Goal: Find specific page/section: Locate a particular part of the current website

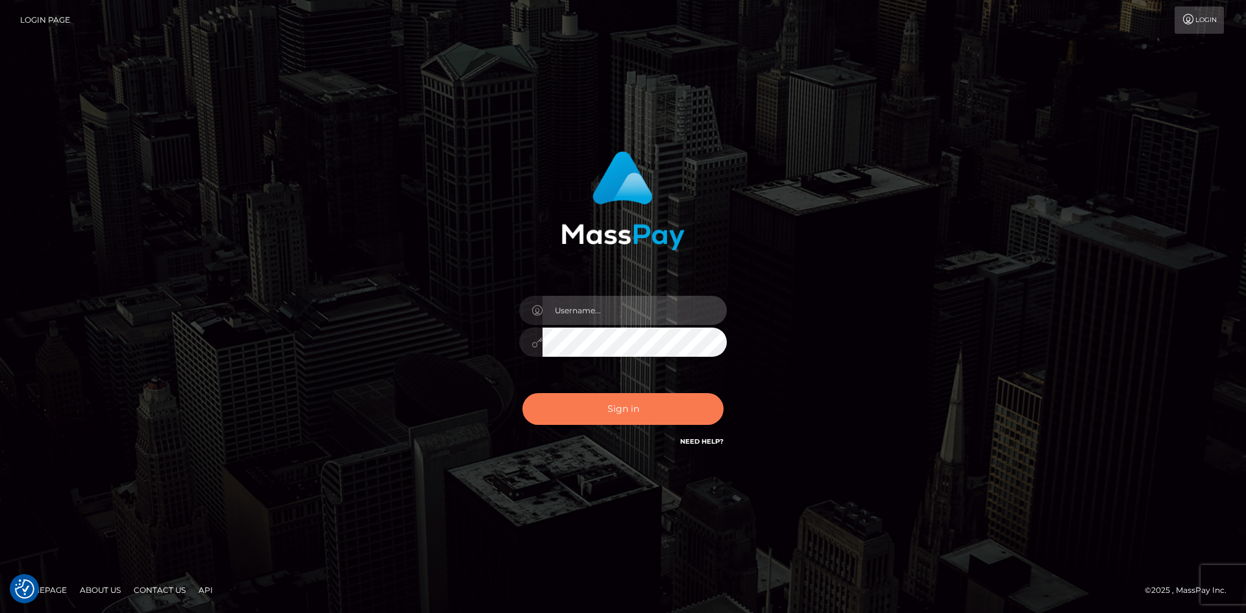
type input "alexstef"
click at [624, 410] on button "Sign in" at bounding box center [622, 409] width 201 height 32
type input "alexstef"
drag, startPoint x: 589, startPoint y: 424, endPoint x: 601, endPoint y: 417, distance: 14.2
click at [590, 422] on div "Sign in Need Help?" at bounding box center [622, 414] width 227 height 58
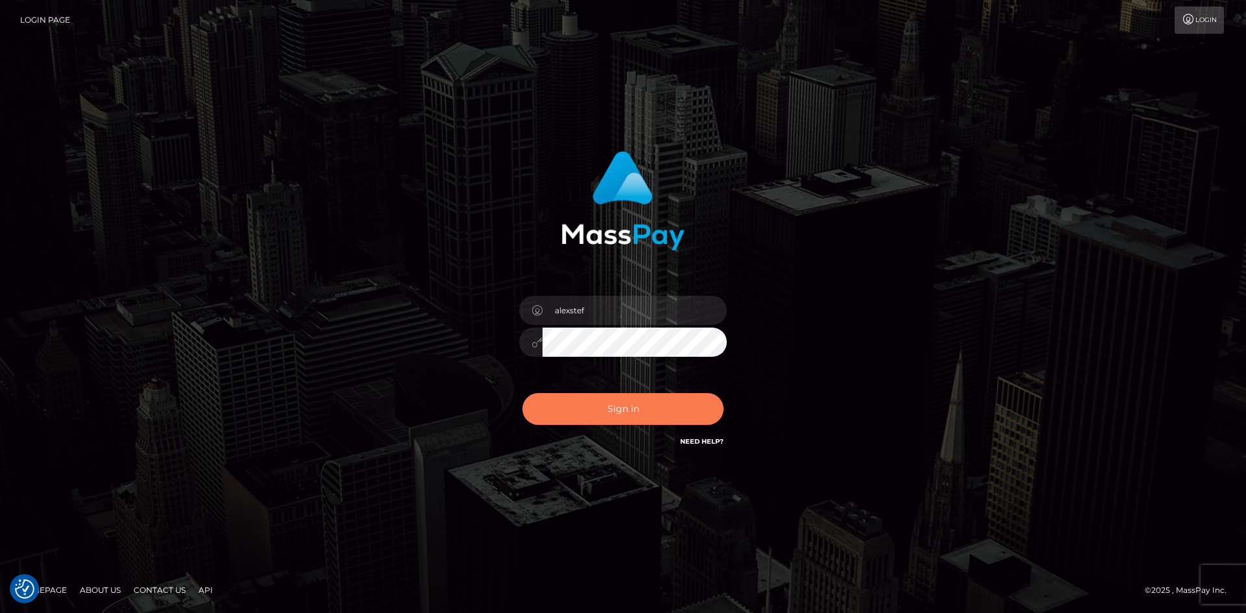
click at [607, 415] on button "Sign in" at bounding box center [622, 409] width 201 height 32
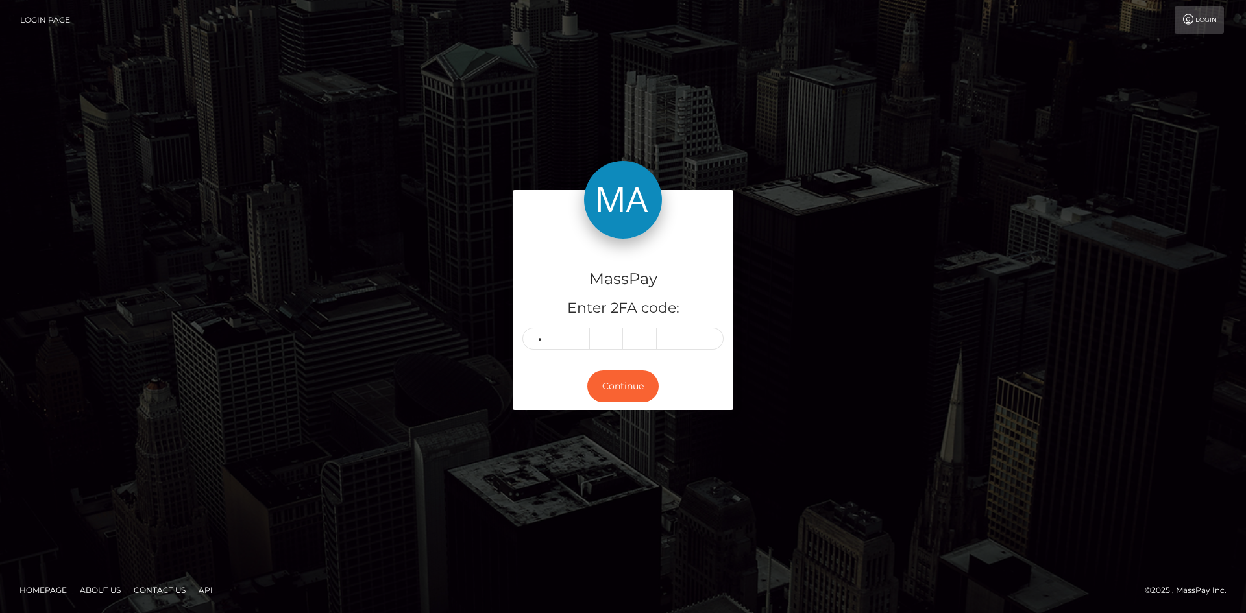
type input "3"
type input "2"
type input "7"
type input "8"
type input "6"
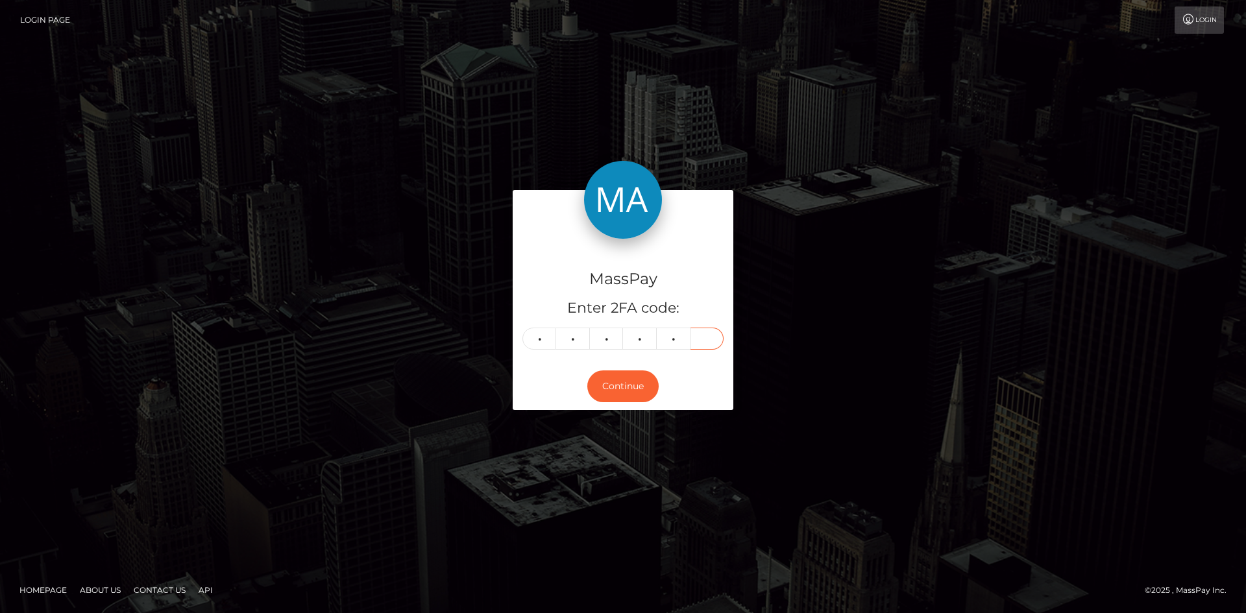
type input "7"
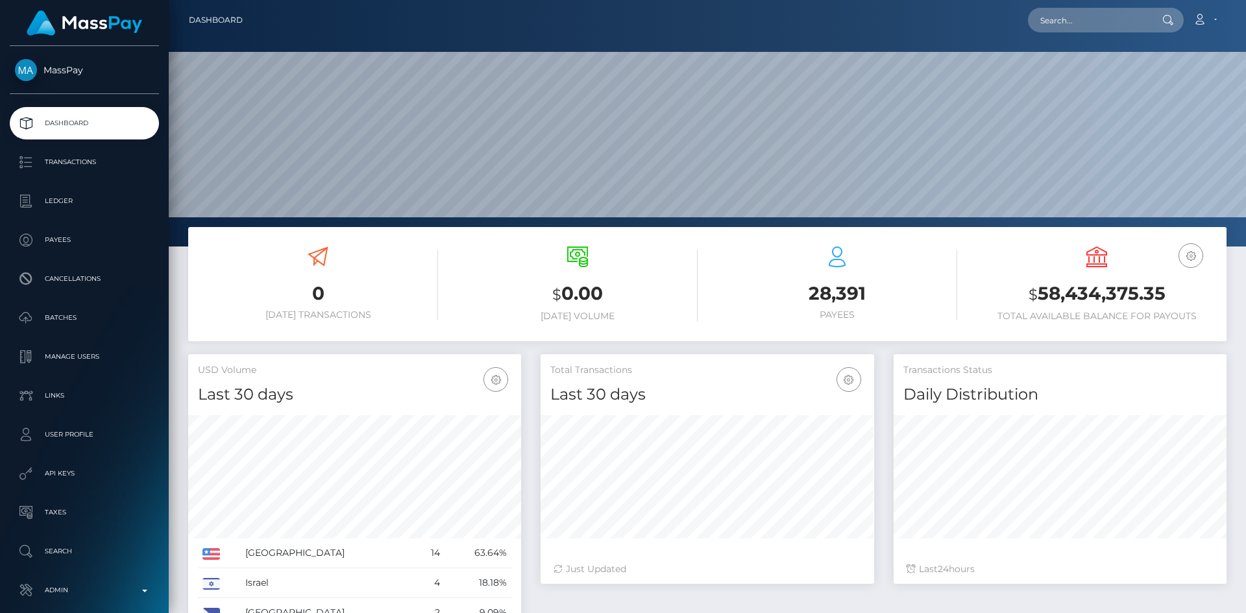
scroll to position [230, 334]
click at [1094, 21] on input "text" at bounding box center [1089, 20] width 122 height 25
paste input "poact_zBwnMUmMHrhE"
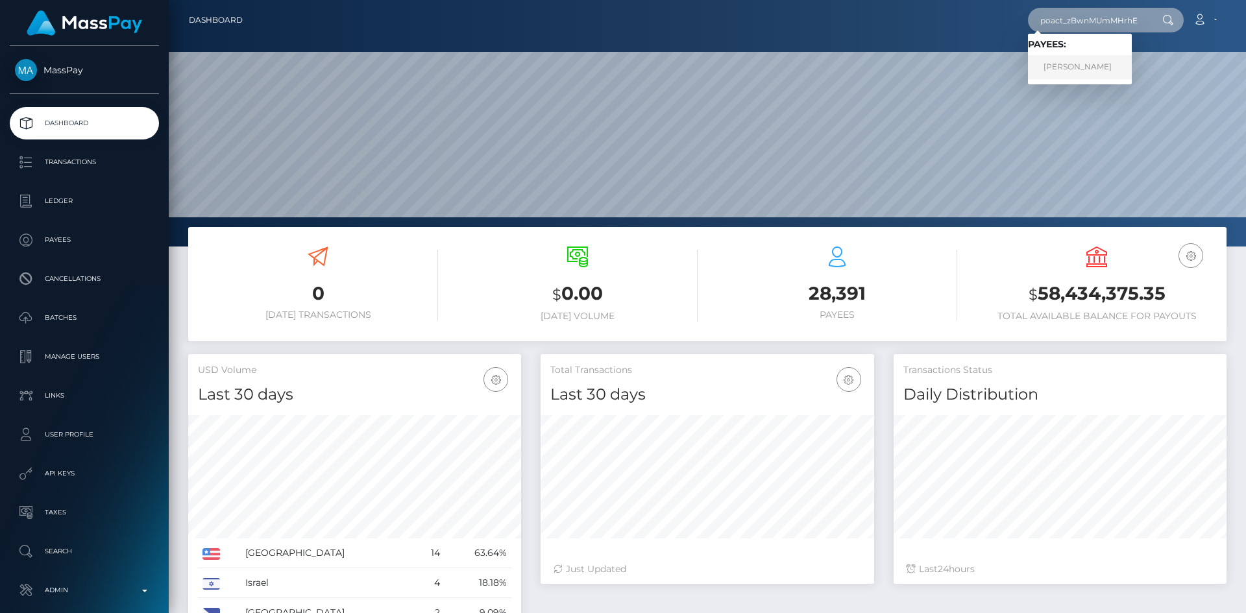
type input "poact_zBwnMUmMHrhE"
click at [1094, 65] on link "Rutik Rathava" at bounding box center [1080, 67] width 104 height 24
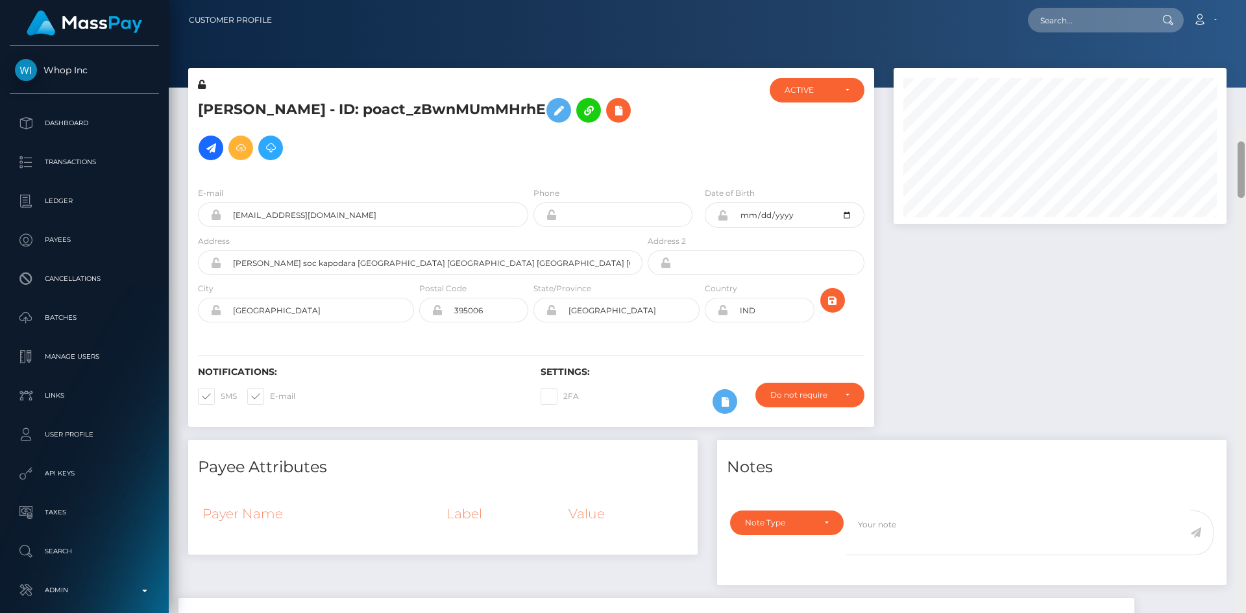
scroll to position [156, 334]
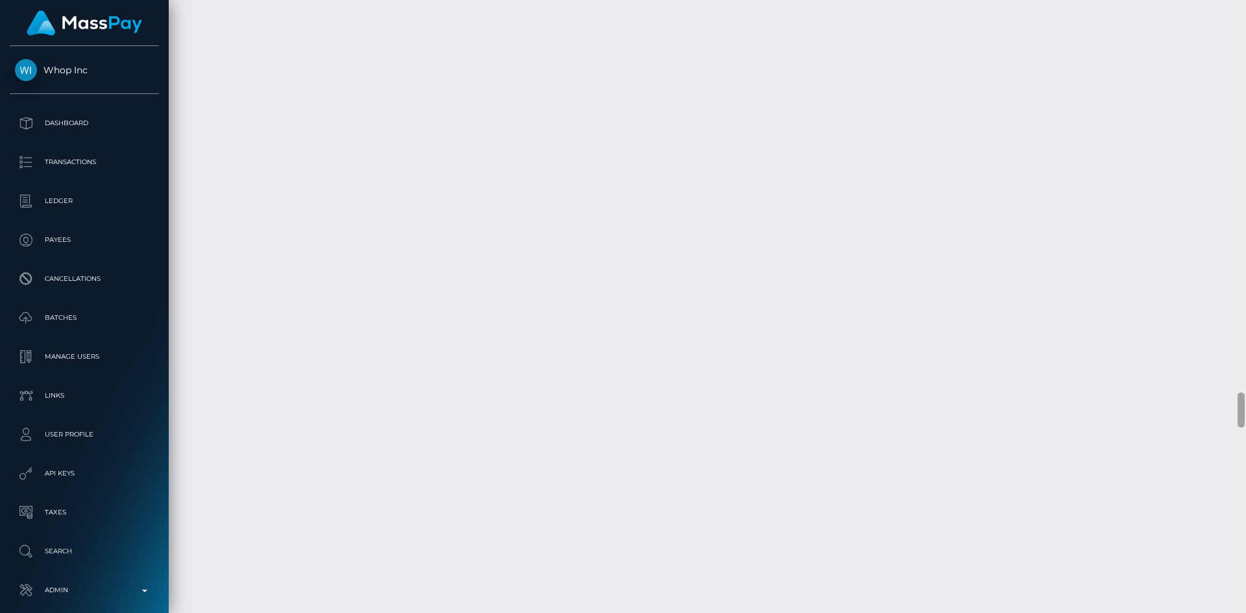
drag, startPoint x: 0, startPoint y: 0, endPoint x: 1245, endPoint y: 581, distance: 1373.9
click at [1240, 613] on html "Whop Inc Dashboard Transactions Ledger Payees Cancellations Links" at bounding box center [623, 306] width 1246 height 613
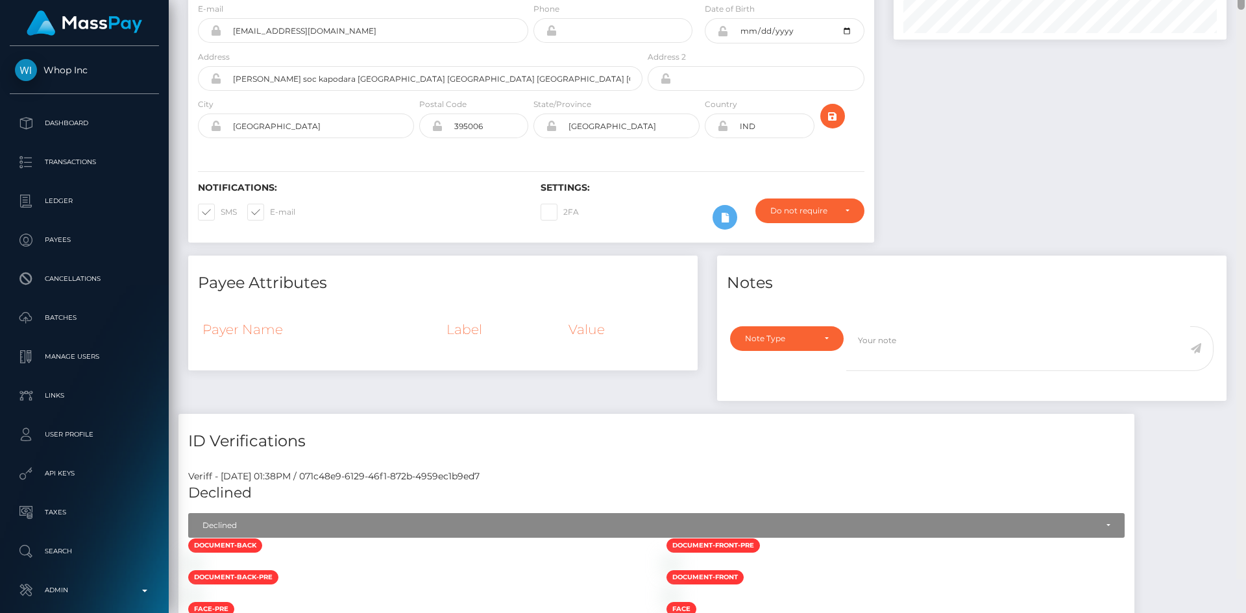
scroll to position [0, 0]
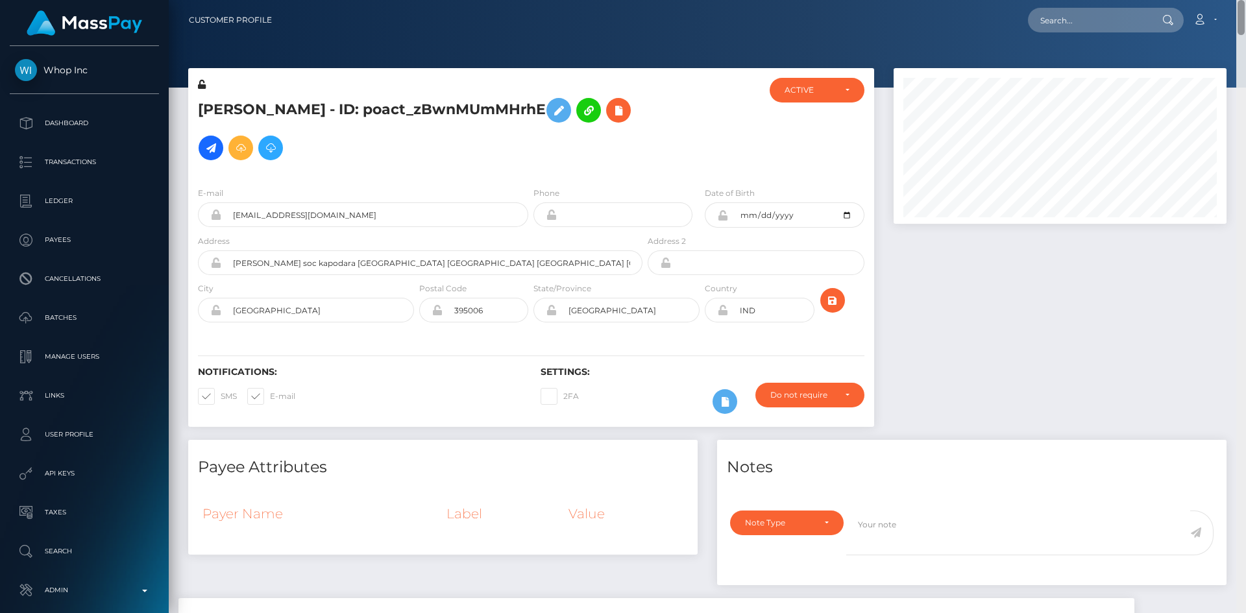
drag, startPoint x: 1238, startPoint y: 396, endPoint x: 1237, endPoint y: -56, distance: 452.3
click at [1237, 0] on html "Whop Inc Dashboard Transactions Ledger Payees Cancellations Links" at bounding box center [623, 306] width 1246 height 613
click at [1045, 15] on input "text" at bounding box center [1089, 20] width 122 height 25
paste input "poact_twlNzrh3zyxa"
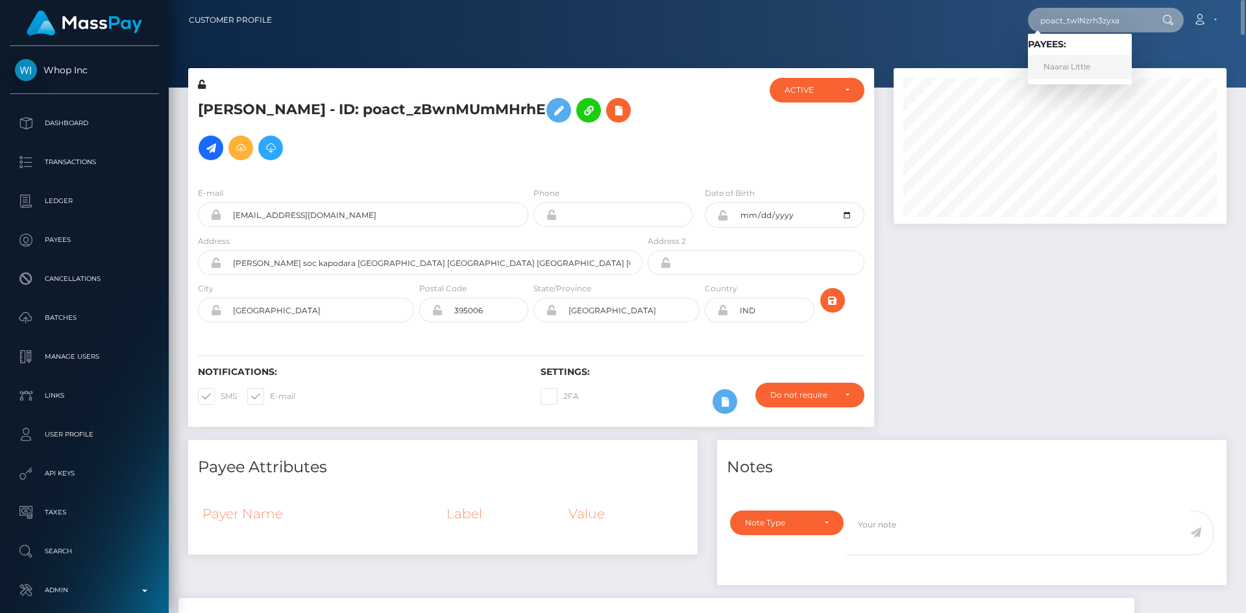
type input "poact_twlNzrh3zyxa"
click at [1063, 69] on link "Naarai Little" at bounding box center [1080, 67] width 104 height 24
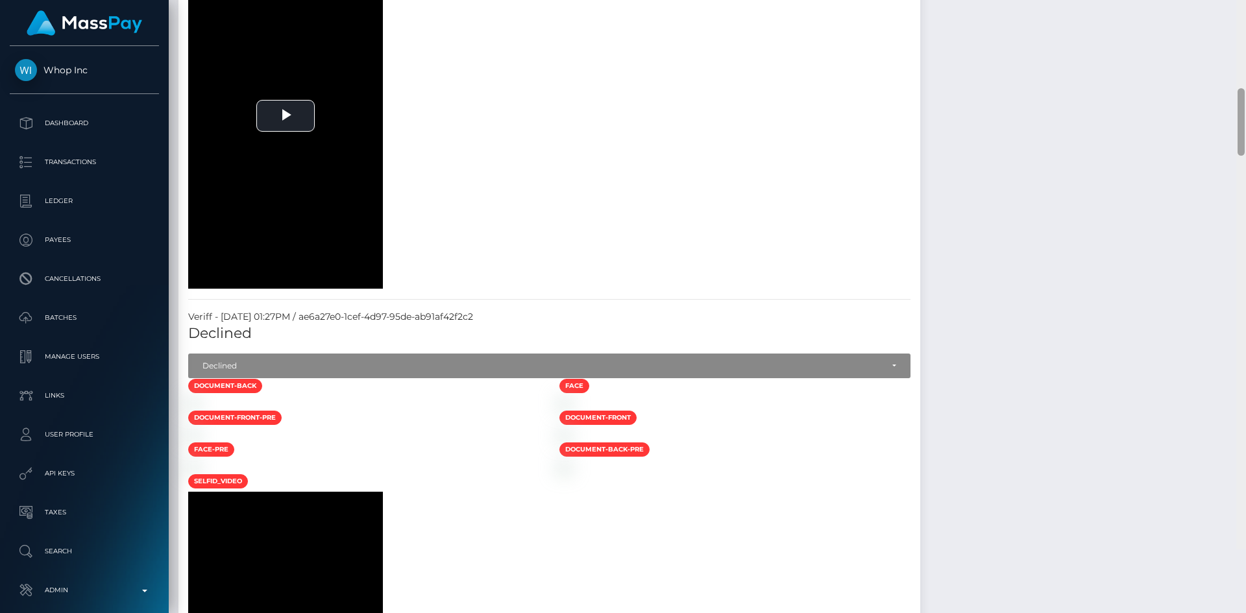
scroll to position [1350, 0]
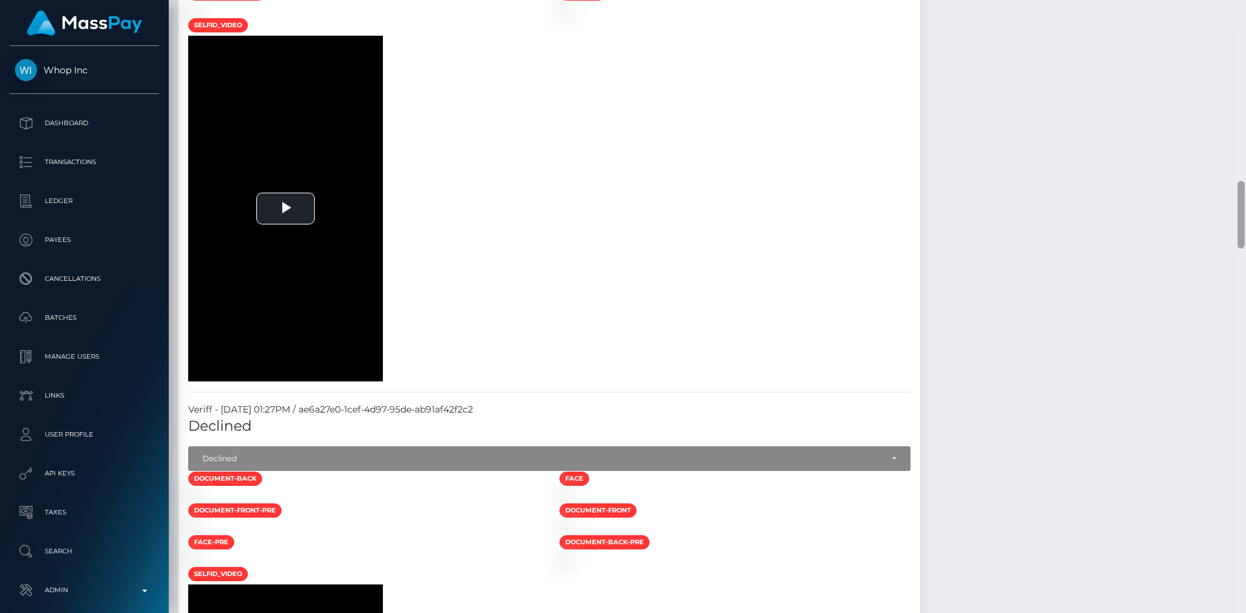
click at [1233, 175] on div "Customer Profile Loading... Loading..." at bounding box center [707, 306] width 1077 height 613
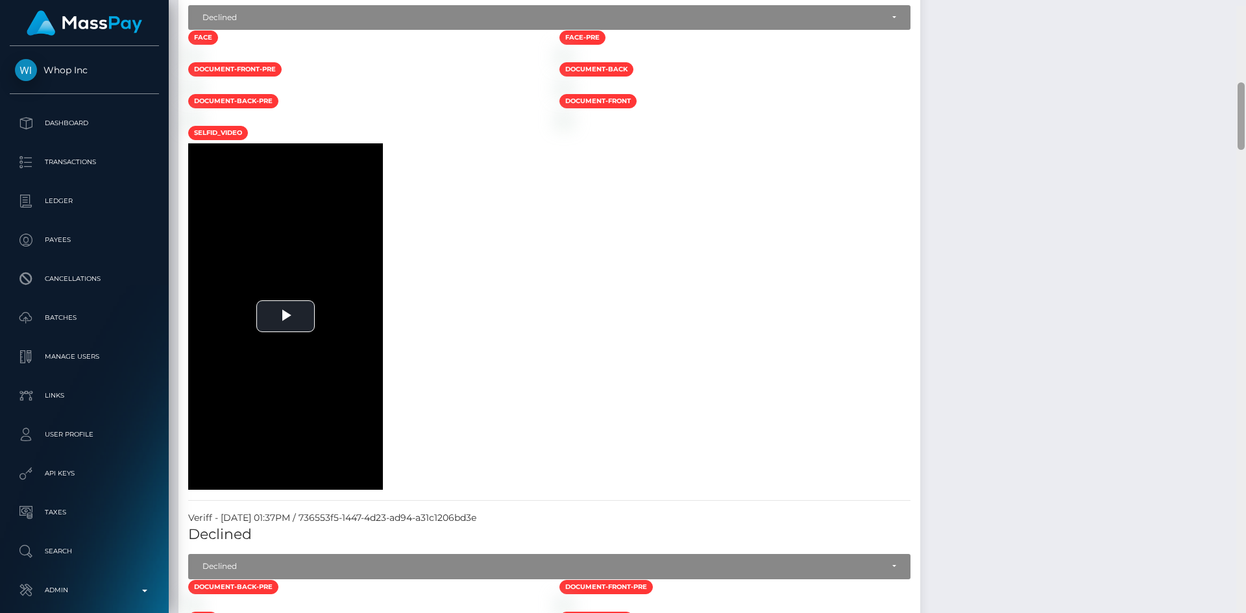
drag, startPoint x: 1241, startPoint y: 173, endPoint x: 973, endPoint y: 176, distance: 268.0
click at [1245, 99] on div at bounding box center [1241, 312] width 10 height 613
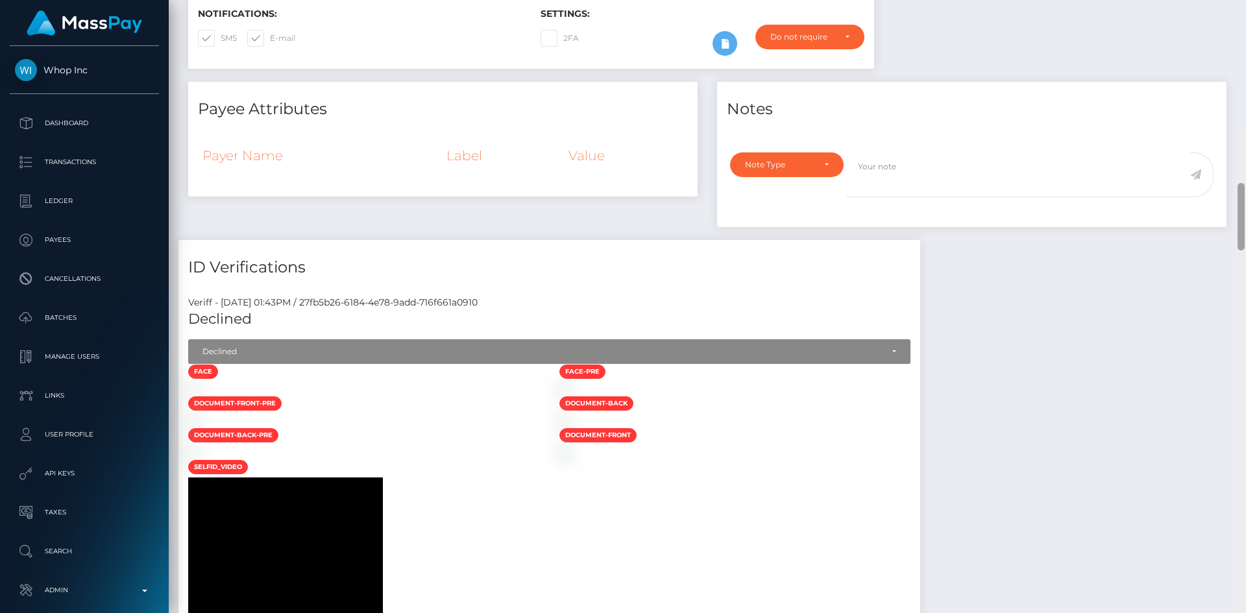
scroll to position [0, 0]
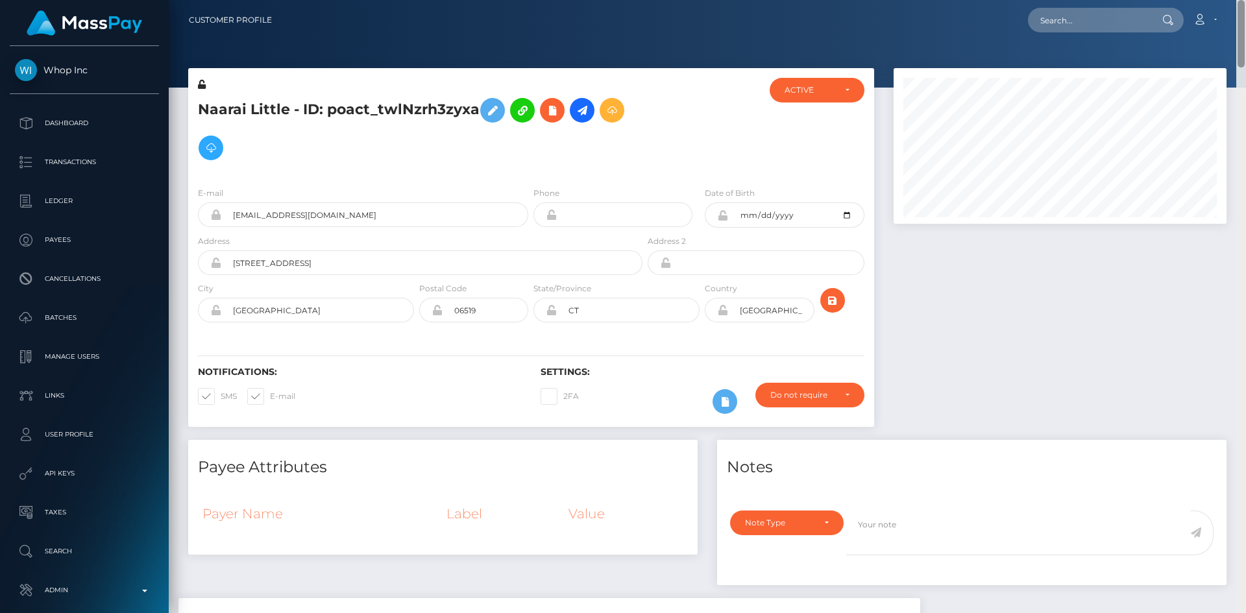
drag, startPoint x: 1243, startPoint y: 95, endPoint x: 1043, endPoint y: 8, distance: 217.4
click at [1243, 0] on html "Whop Inc Dashboard Transactions Ledger Payees Cancellations Links" at bounding box center [623, 306] width 1246 height 613
drag, startPoint x: 1243, startPoint y: 46, endPoint x: 1216, endPoint y: 0, distance: 53.5
click at [1225, 6] on div "Customer Profile Loading... Loading..." at bounding box center [707, 306] width 1077 height 613
click at [1039, 19] on input "text" at bounding box center [1089, 20] width 122 height 25
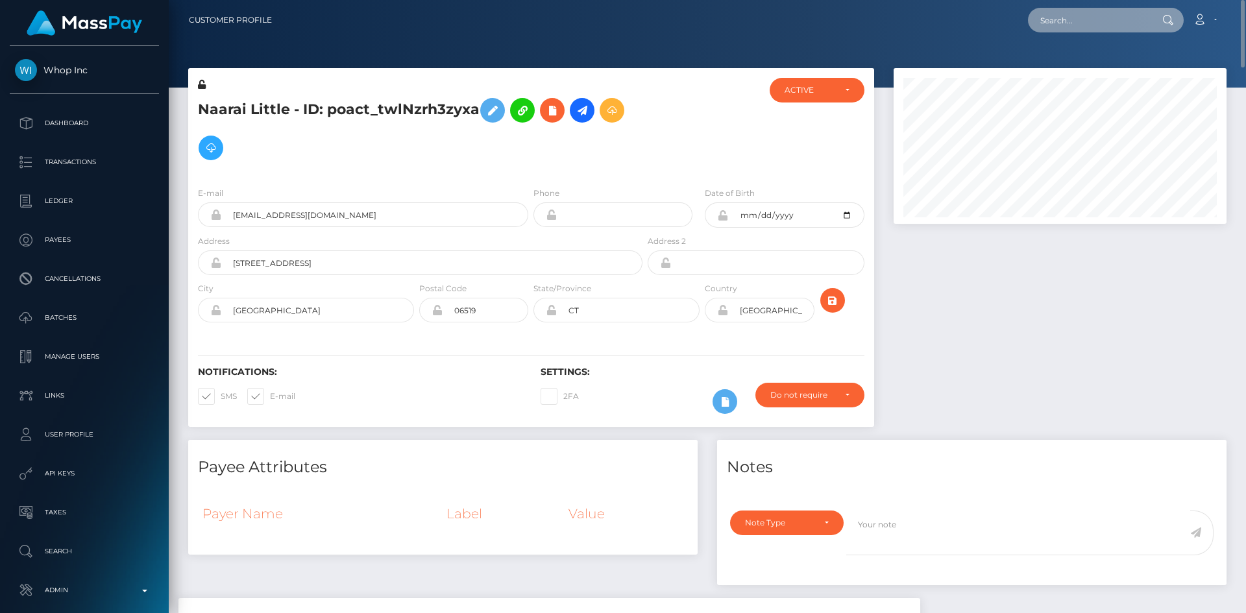
paste input "846a0077-828d-11f0-8023-0266f44cc279"
click at [1103, 18] on input "846a0077-828d-11f0-8023-0266f44cc279" at bounding box center [1089, 20] width 122 height 25
paste input "payout_9b1d2fc4-877a"
click at [1090, 21] on input "payout_9b1d2fc4-877a-11f0-8023-0266f44cc279" at bounding box center [1089, 20] width 122 height 25
paste input "out_m4IX0RLxRXikg"
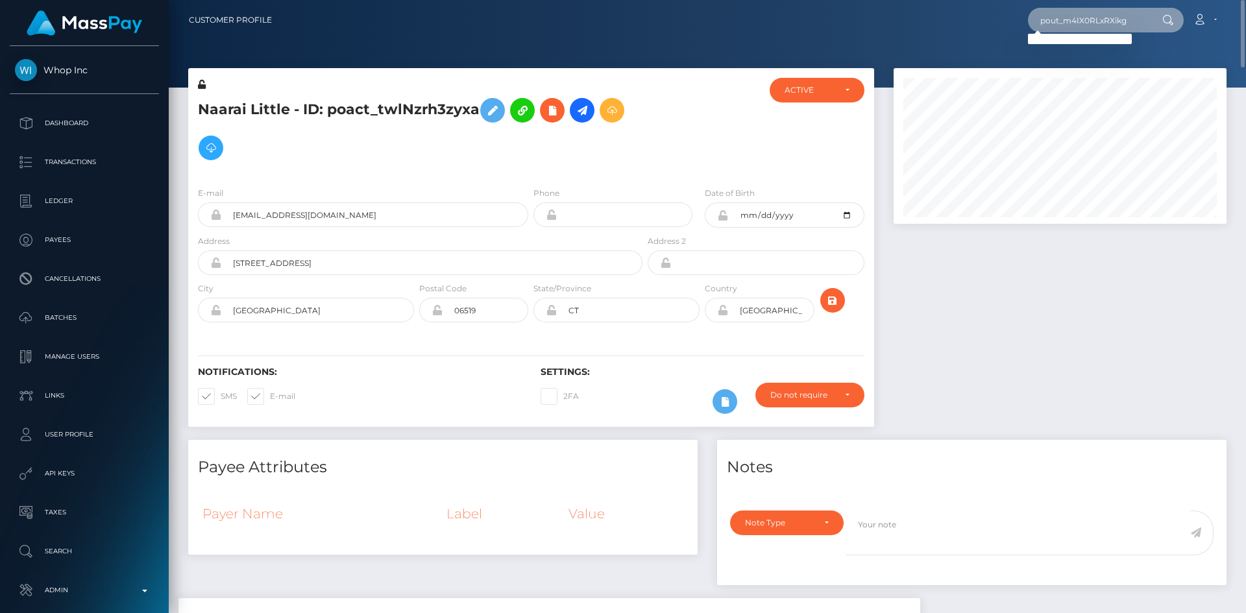
click at [1066, 21] on input "pout_m4IX0RLxRXikg" at bounding box center [1089, 20] width 122 height 25
paste input "act_Zecf3EbwVuKM"
type input "poact_Zecf3EbwVuKM"
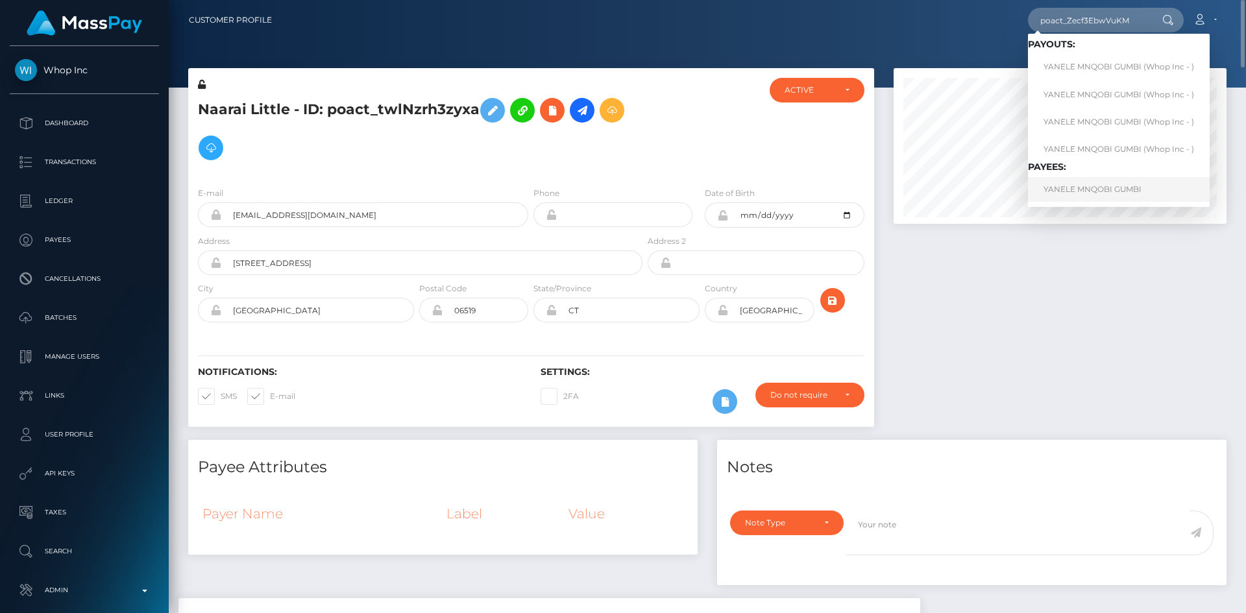
click at [1109, 182] on link "YANELE MNQOBI GUMBI" at bounding box center [1119, 189] width 182 height 24
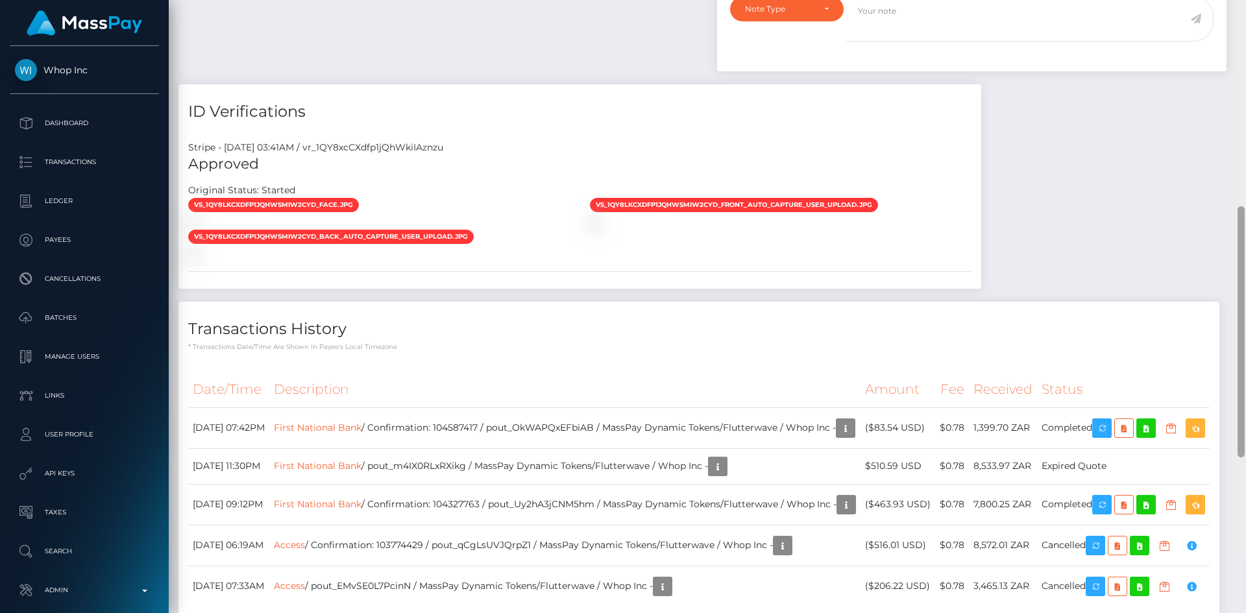
scroll to position [720, 0]
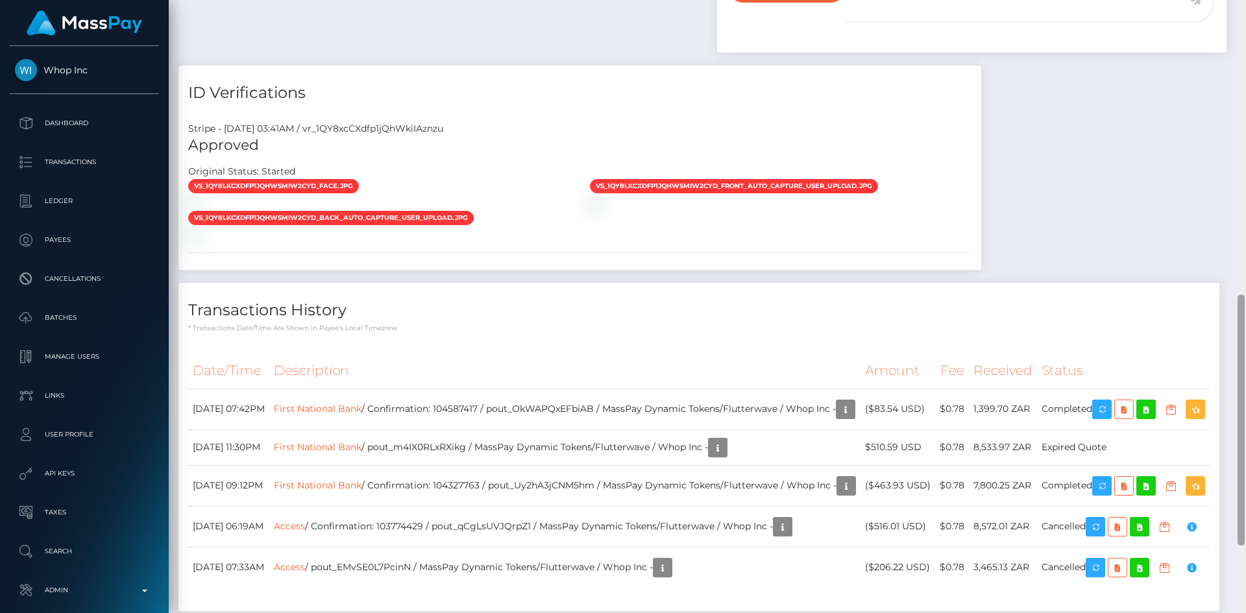
drag, startPoint x: 1244, startPoint y: 150, endPoint x: 1245, endPoint y: 305, distance: 155.1
click at [1245, 305] on div at bounding box center [1241, 306] width 10 height 613
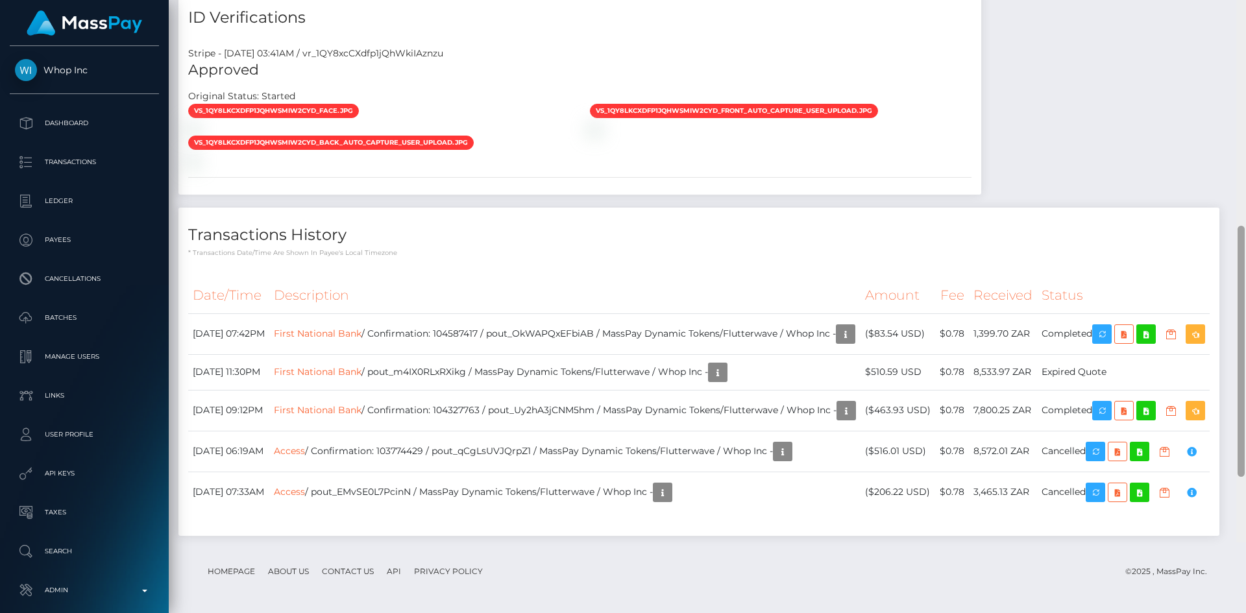
scroll to position [853, 0]
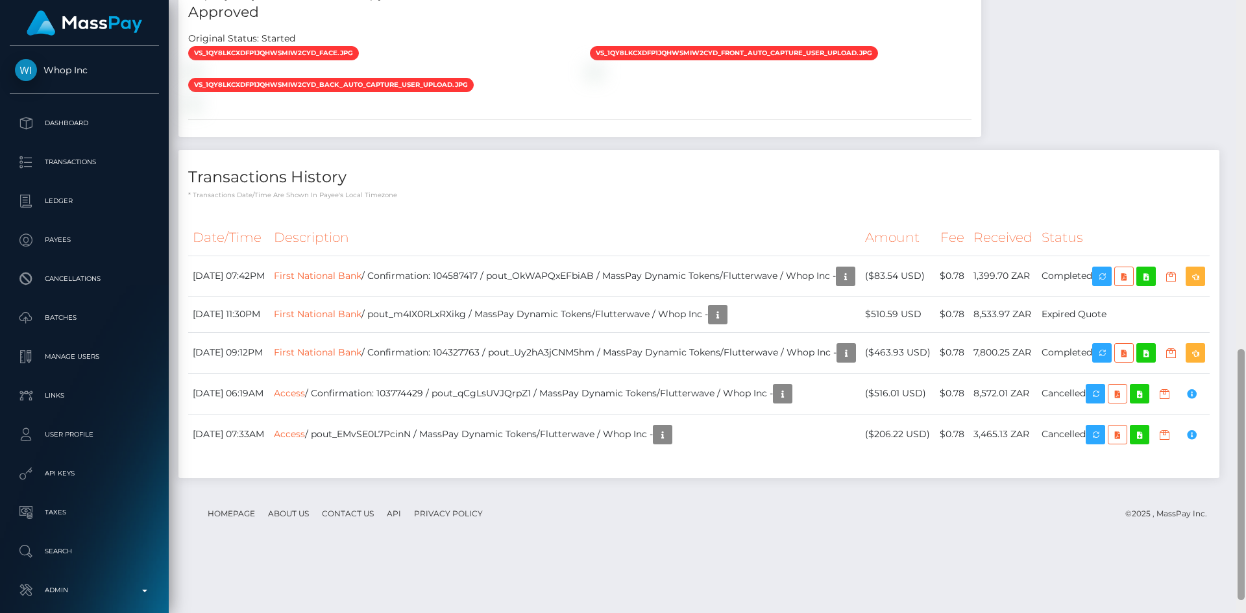
drag, startPoint x: 1243, startPoint y: 387, endPoint x: 1233, endPoint y: 442, distance: 55.4
click at [1233, 442] on div "Customer Profile Loading... Loading..." at bounding box center [707, 306] width 1077 height 613
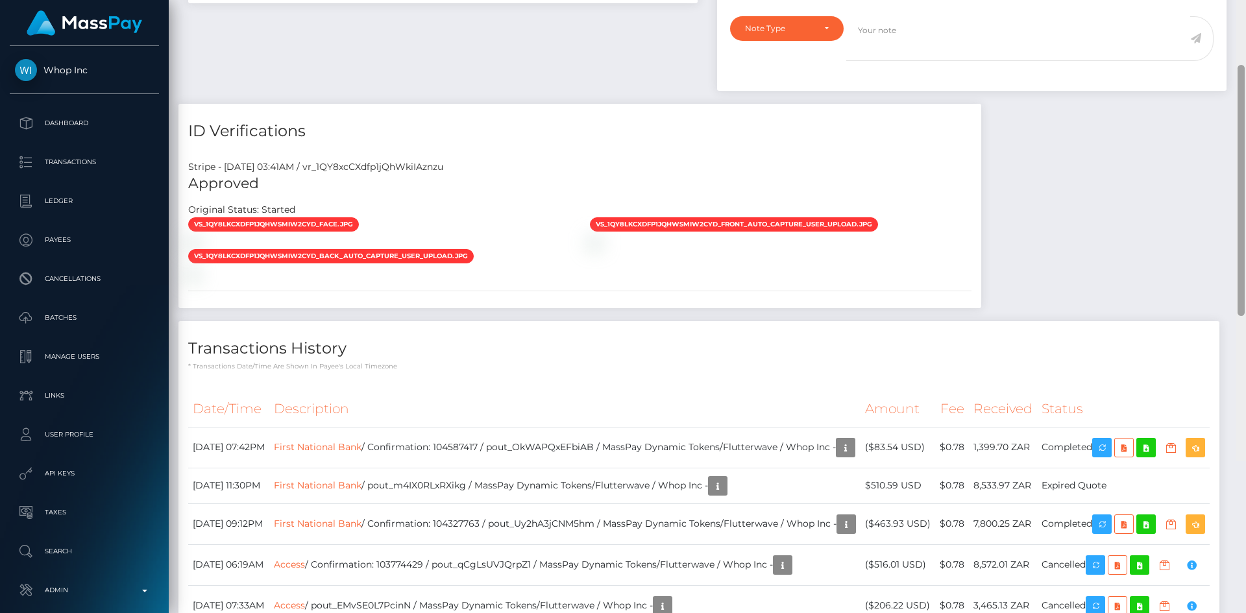
scroll to position [770, 0]
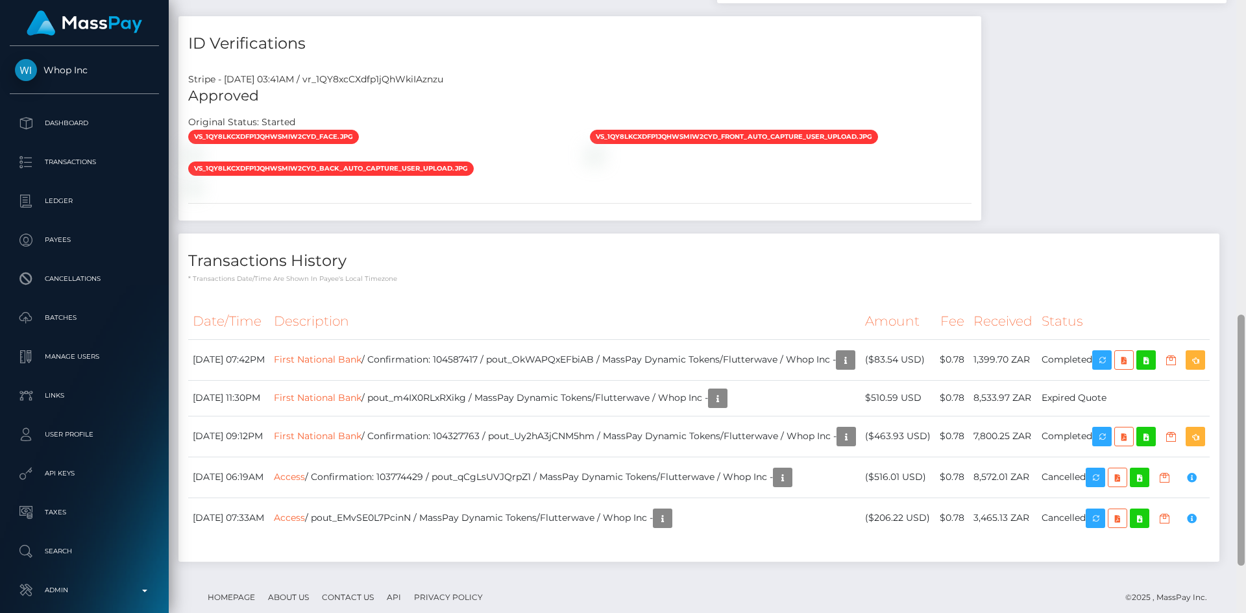
drag, startPoint x: 1238, startPoint y: 457, endPoint x: 1240, endPoint y: 423, distance: 34.4
click at [1240, 423] on div at bounding box center [1240, 440] width 7 height 251
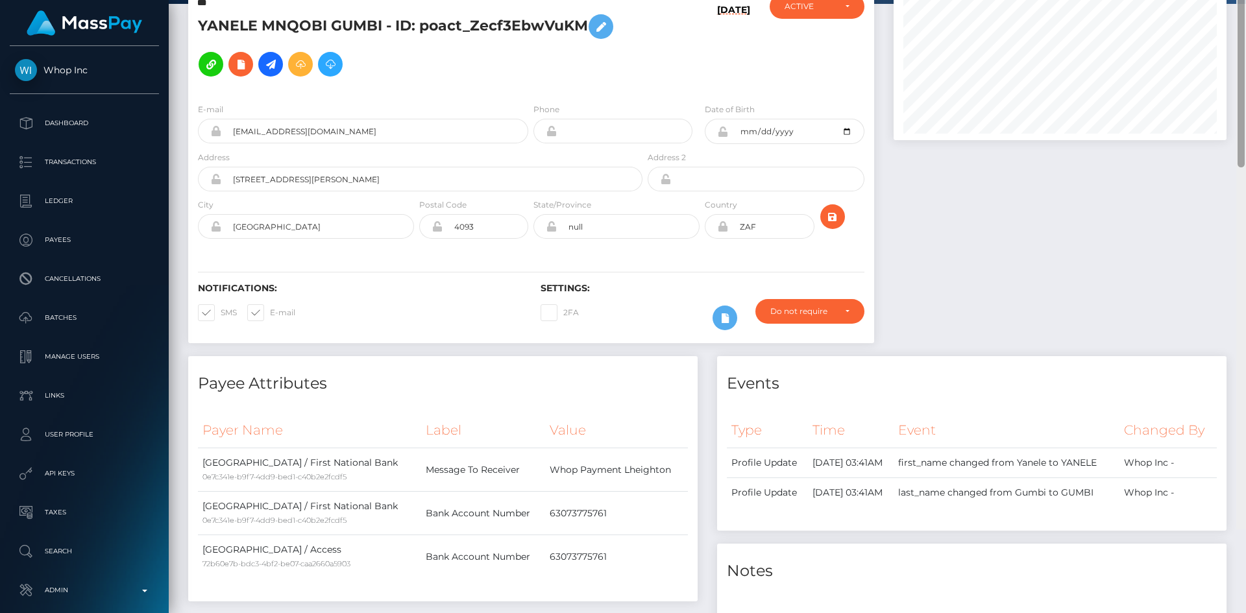
scroll to position [0, 0]
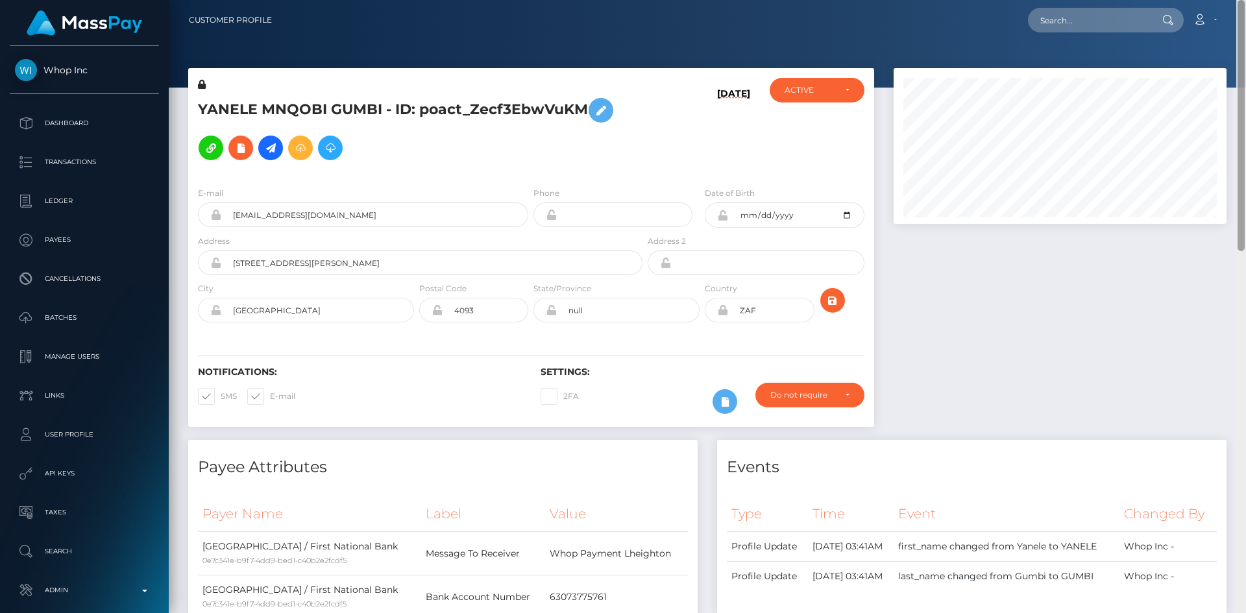
drag, startPoint x: 1241, startPoint y: 369, endPoint x: 1245, endPoint y: -56, distance: 425.0
click at [1245, 0] on html "Whop Inc Dashboard Transactions Ledger Payees Cancellations Links" at bounding box center [623, 306] width 1246 height 613
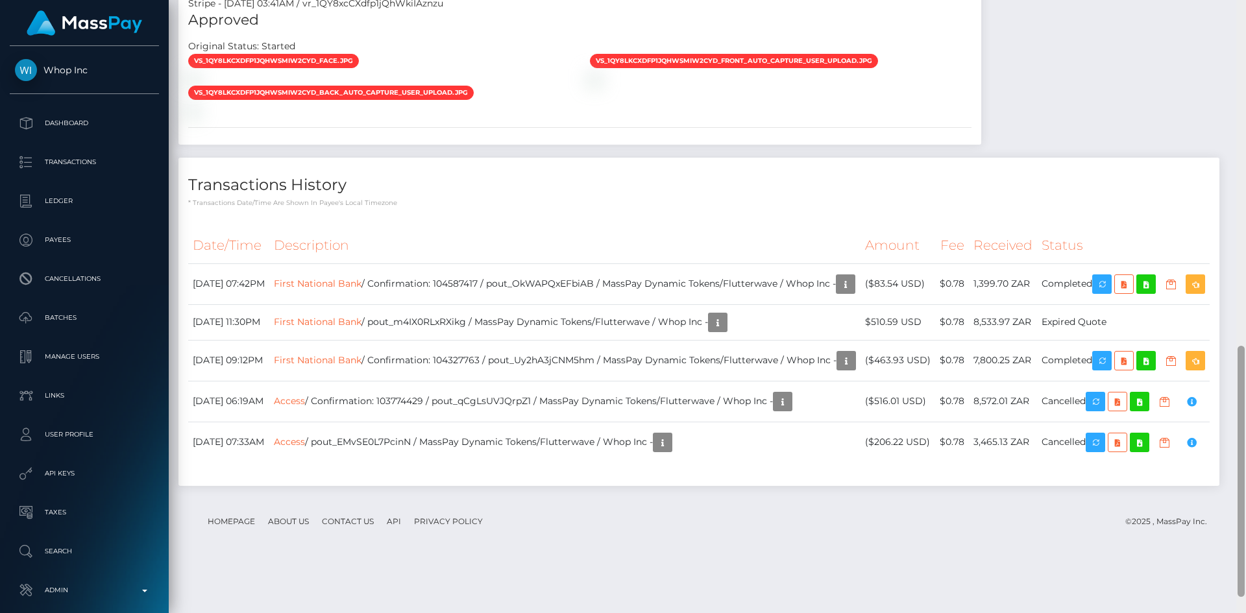
scroll to position [849, 0]
drag, startPoint x: 1238, startPoint y: 108, endPoint x: 1245, endPoint y: 453, distance: 344.6
click at [1245, 453] on div at bounding box center [1241, 306] width 10 height 613
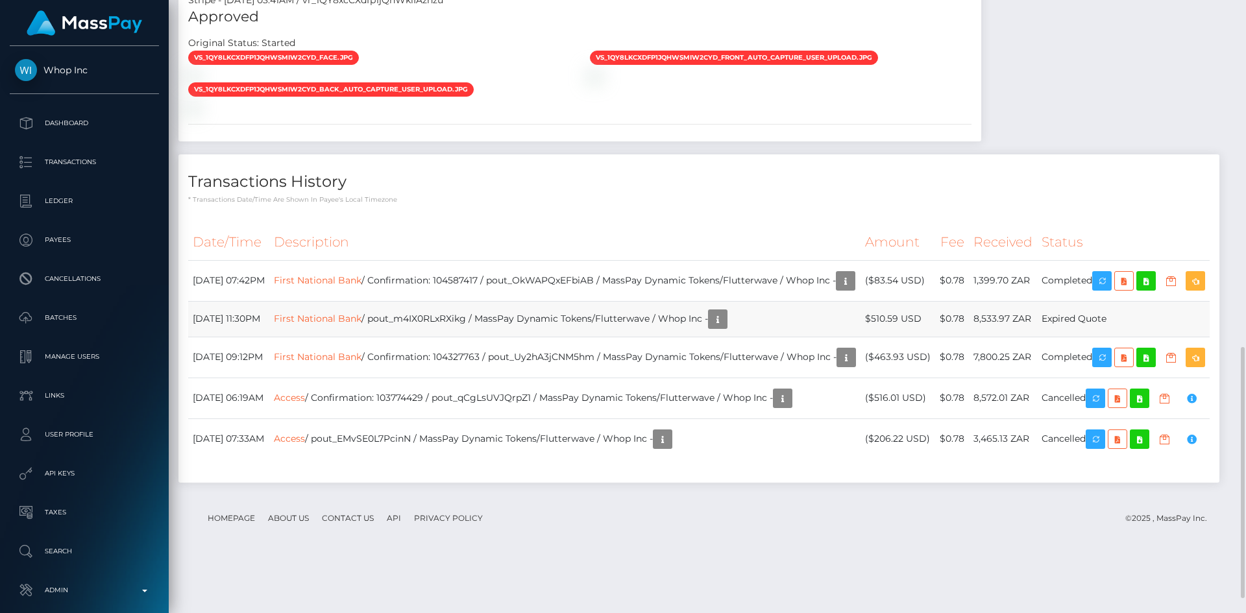
scroll to position [156, 334]
click at [558, 284] on td "First National Bank / Confirmation: 104587417 / pout_OkWAPQxEFbiAB / MassPay Dy…" at bounding box center [564, 280] width 591 height 41
copy td "pout_OkWAPQxEFbiAB"
